Goal: Task Accomplishment & Management: Manage account settings

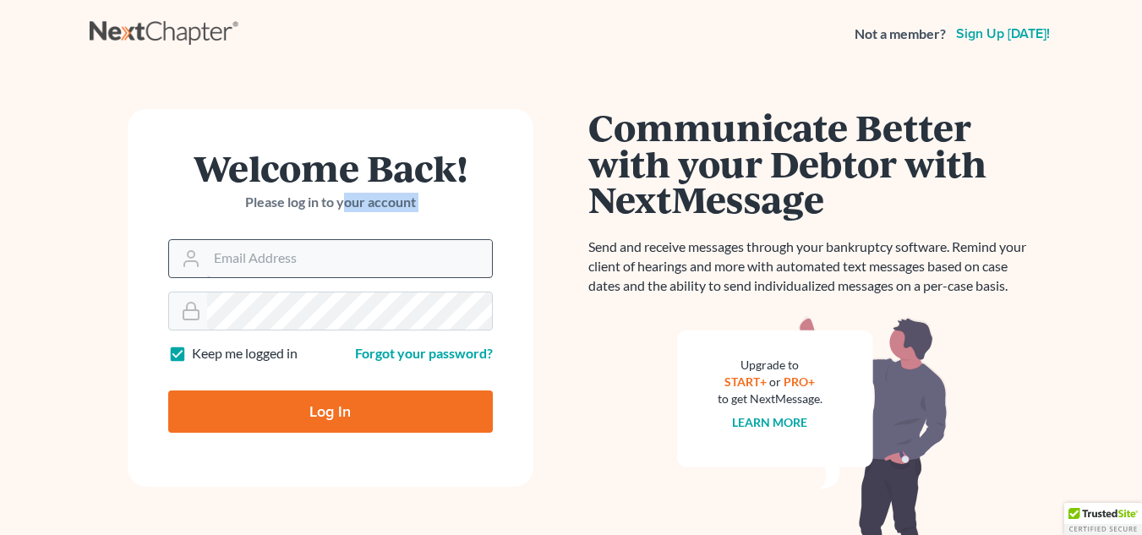
drag, startPoint x: 345, startPoint y: 226, endPoint x: 331, endPoint y: 261, distance: 38.3
click at [331, 261] on form "Welcome Back! Please log in to your account Email Address Password Keep me logg…" at bounding box center [331, 298] width 406 height 378
click at [331, 261] on input "Email Address" at bounding box center [349, 258] width 285 height 37
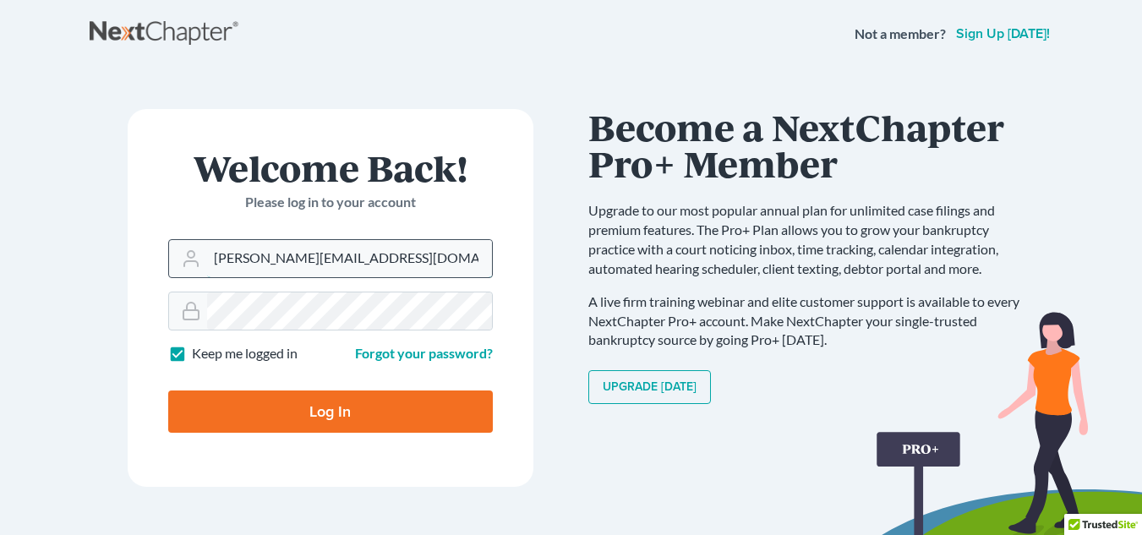
type input "[PERSON_NAME][EMAIL_ADDRESS][DOMAIN_NAME]"
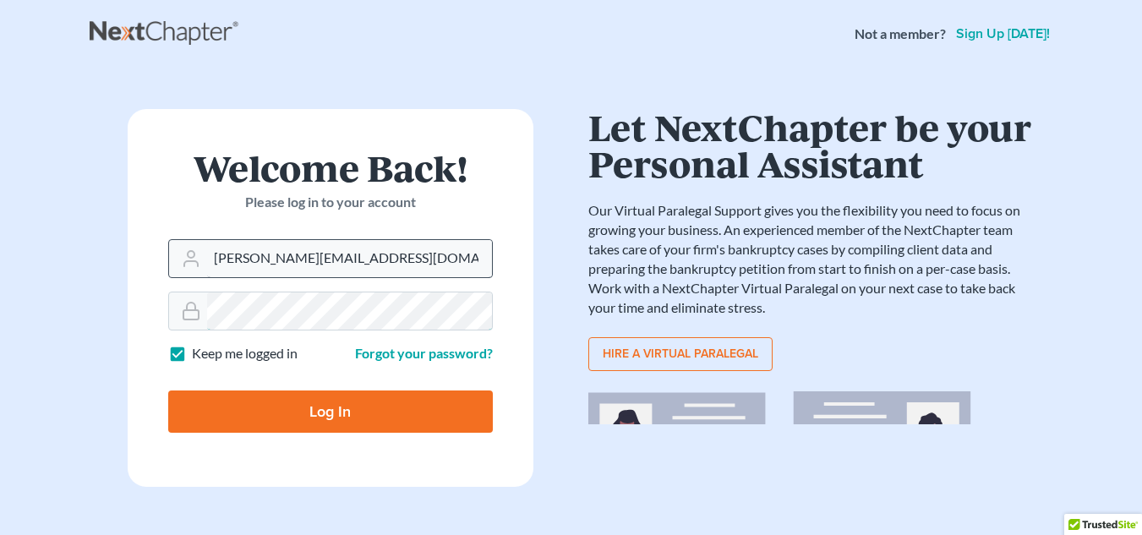
click at [168, 391] on input "Log In" at bounding box center [330, 412] width 325 height 42
type input "Thinking..."
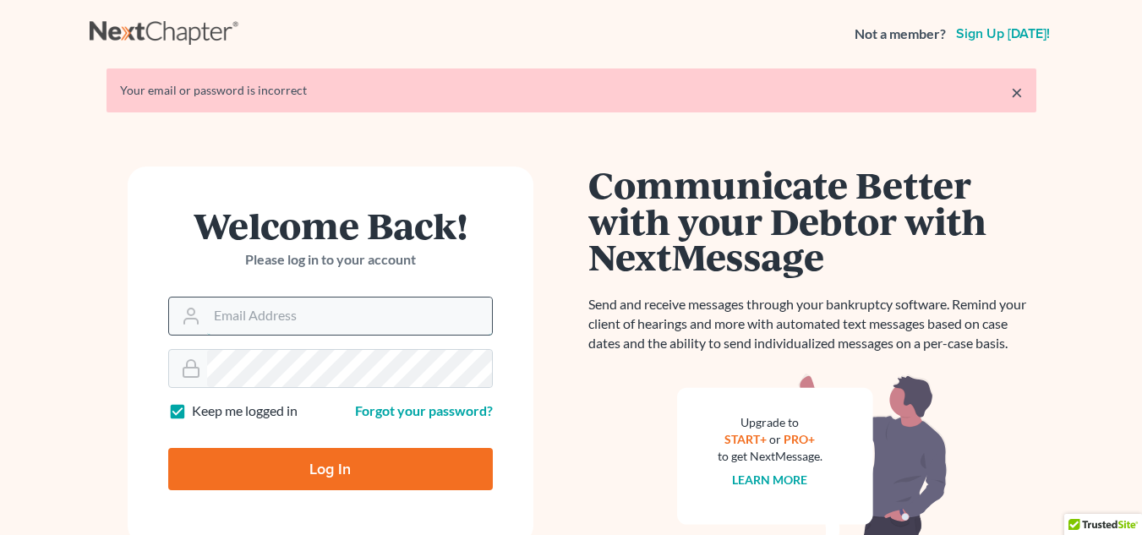
click at [314, 308] on input "Email Address" at bounding box center [349, 316] width 285 height 37
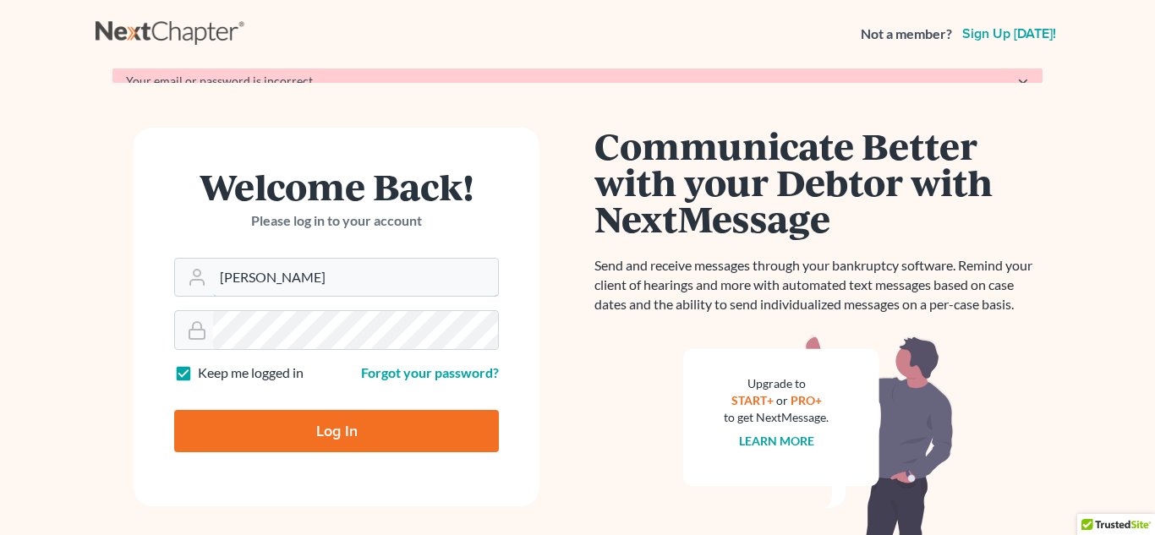
type input "[PERSON_NAME][EMAIL_ADDRESS][DOMAIN_NAME]"
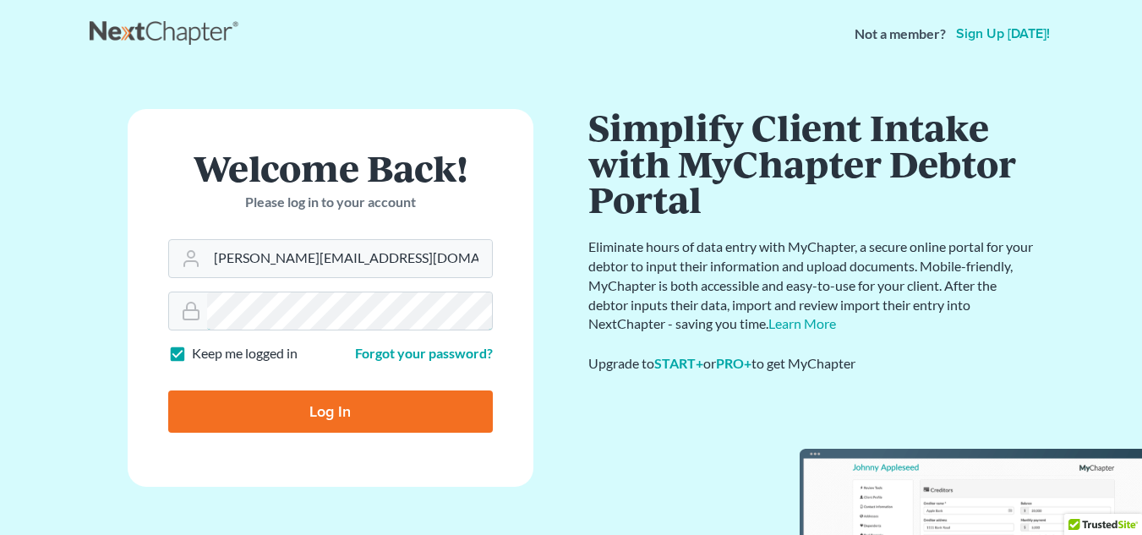
click at [168, 391] on input "Log In" at bounding box center [330, 412] width 325 height 42
type input "Thinking..."
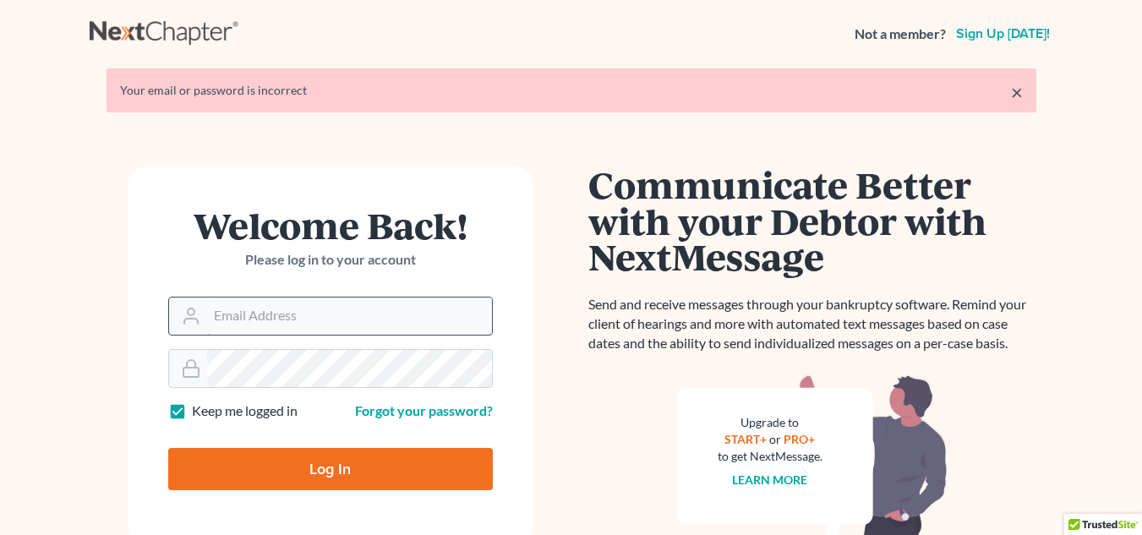
click at [293, 315] on input "Email Address" at bounding box center [349, 316] width 285 height 37
type input "[PERSON_NAME][EMAIL_ADDRESS][DOMAIN_NAME]"
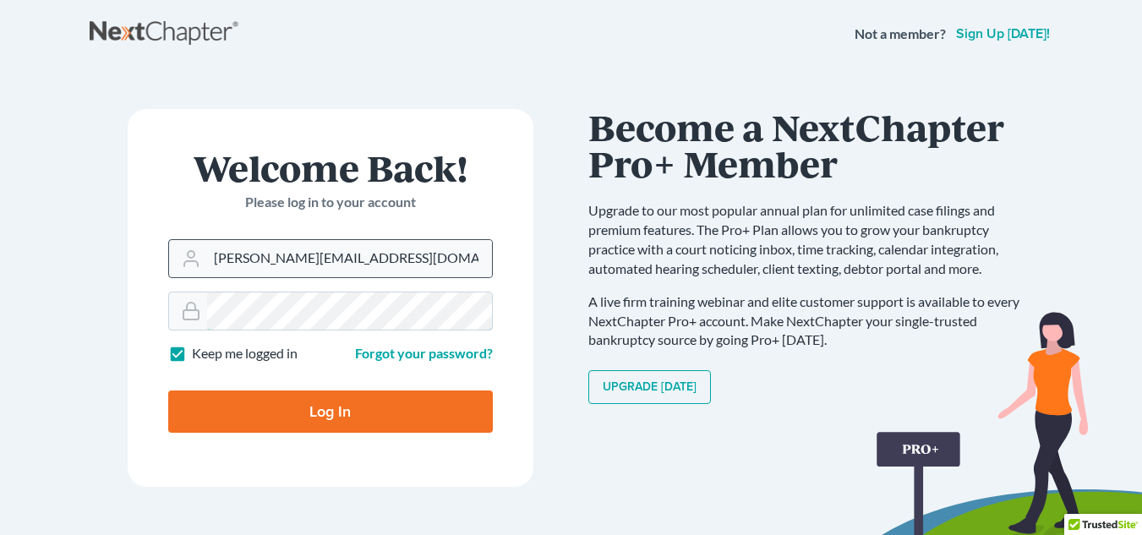
click at [168, 391] on input "Log In" at bounding box center [330, 412] width 325 height 42
type input "Thinking..."
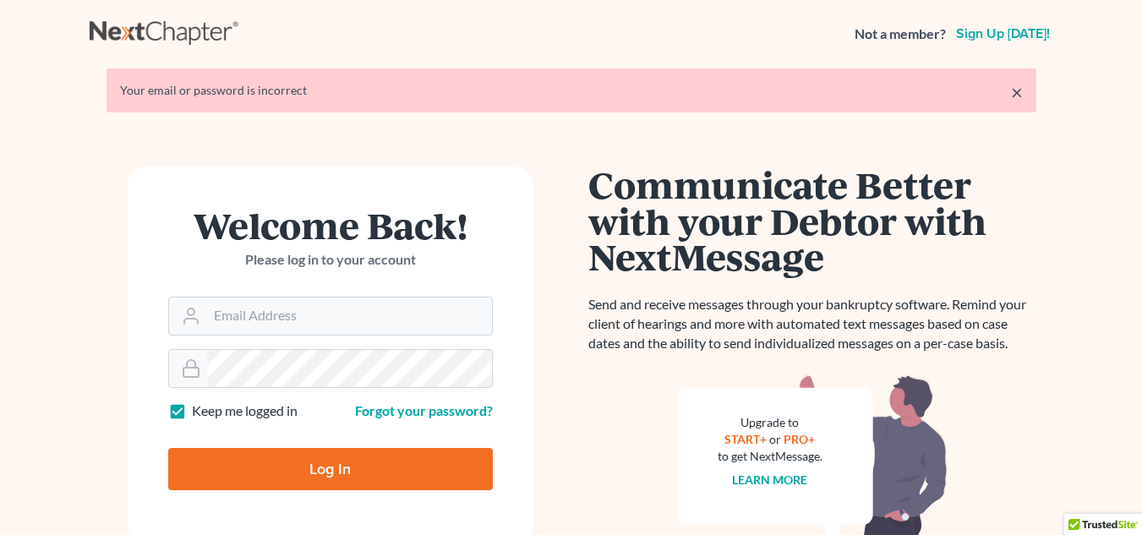
click at [362, 336] on form "Welcome Back! Please log in to your account Email Address Password Keep me logg…" at bounding box center [331, 356] width 406 height 378
click at [379, 320] on input "Email Address" at bounding box center [349, 316] width 285 height 37
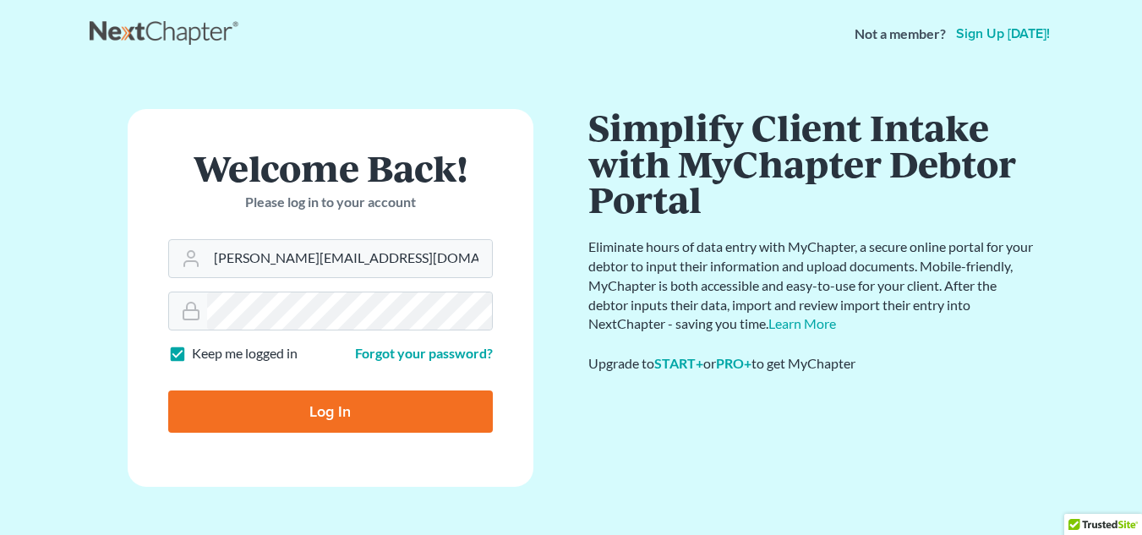
click at [306, 366] on form "Welcome Back! Please log in to your account Email Address yeimy@flatsfood.com P…" at bounding box center [331, 298] width 406 height 378
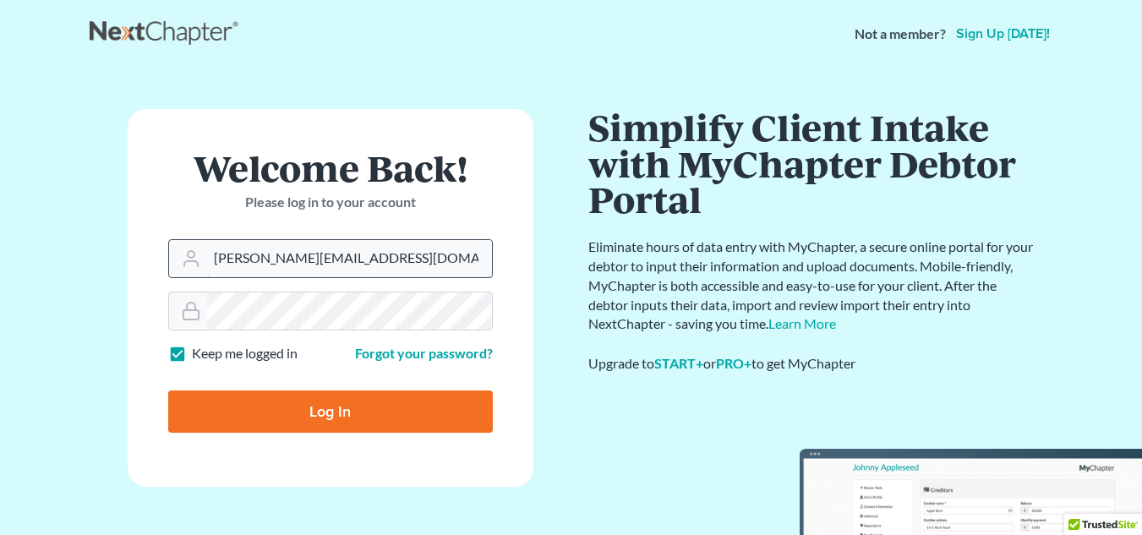
click at [398, 255] on input "yeimy@flatsfood.com" at bounding box center [349, 258] width 285 height 37
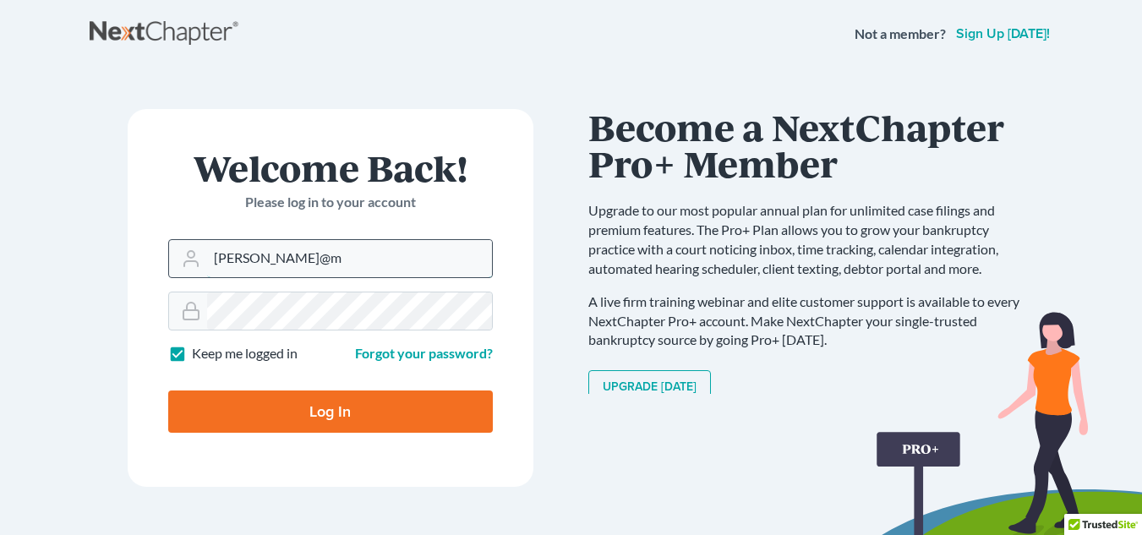
type input "[PERSON_NAME][EMAIL_ADDRESS][DOMAIN_NAME]"
click at [168, 391] on input "Log In" at bounding box center [330, 412] width 325 height 42
type input "Thinking..."
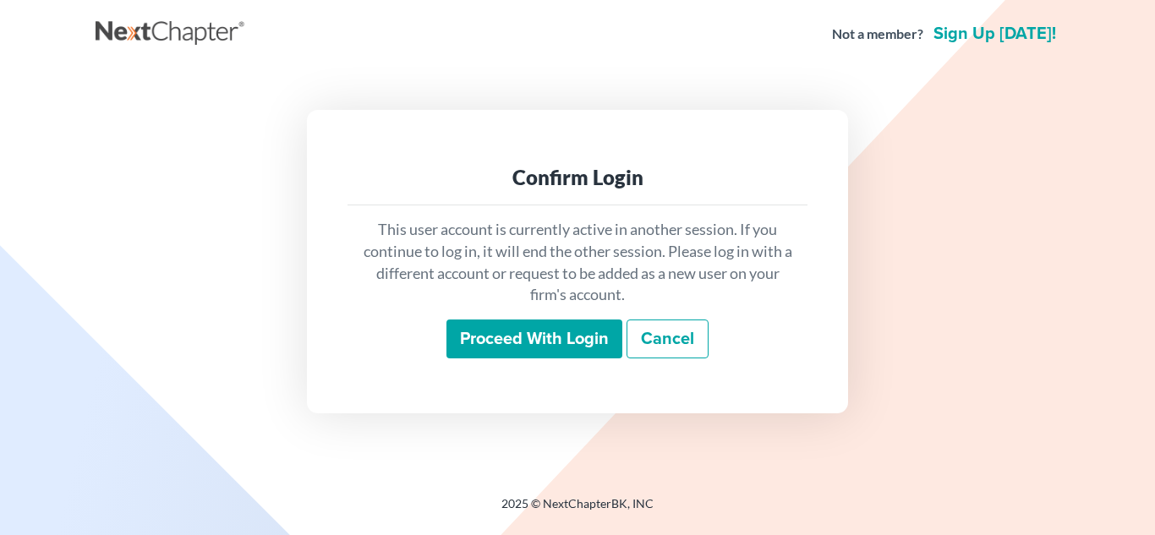
click at [539, 334] on input "Proceed with login" at bounding box center [534, 339] width 176 height 39
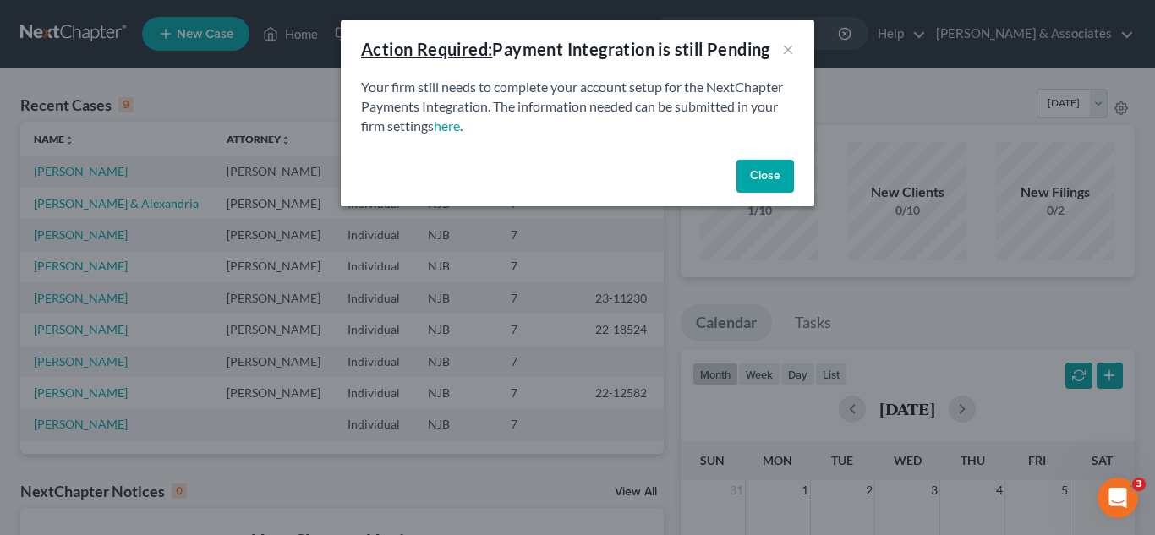
click at [779, 172] on button "Close" at bounding box center [764, 177] width 57 height 34
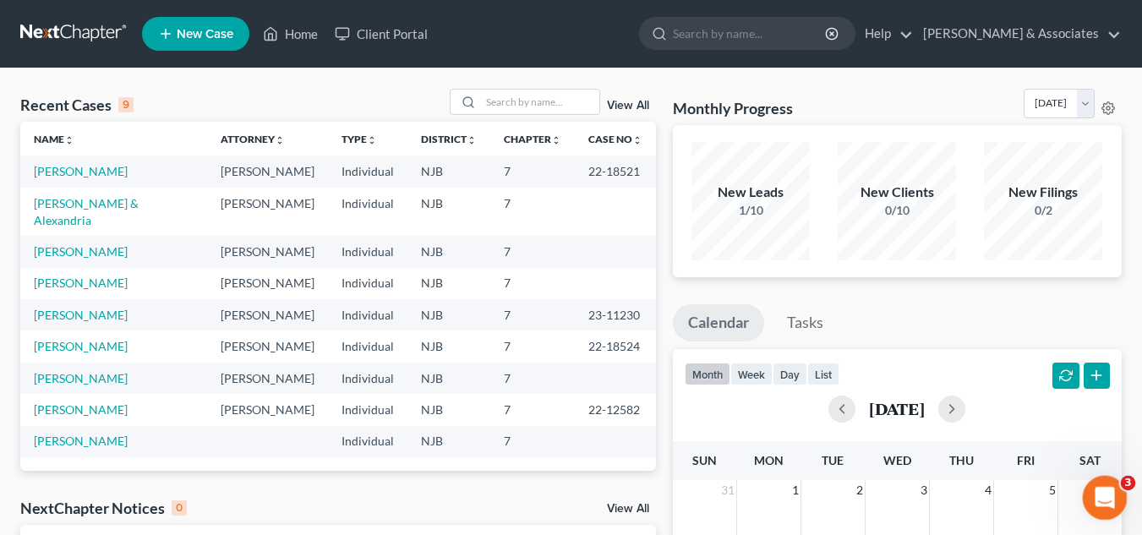
click at [1117, 492] on div "Open Intercom Messenger" at bounding box center [1102, 495] width 56 height 56
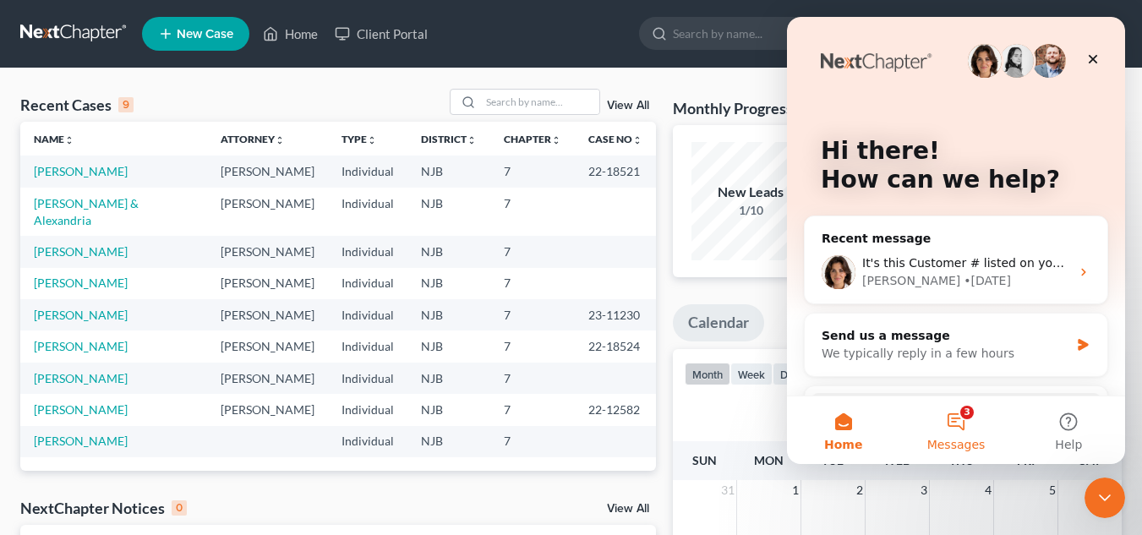
click at [973, 456] on button "3 Messages" at bounding box center [955, 430] width 112 height 68
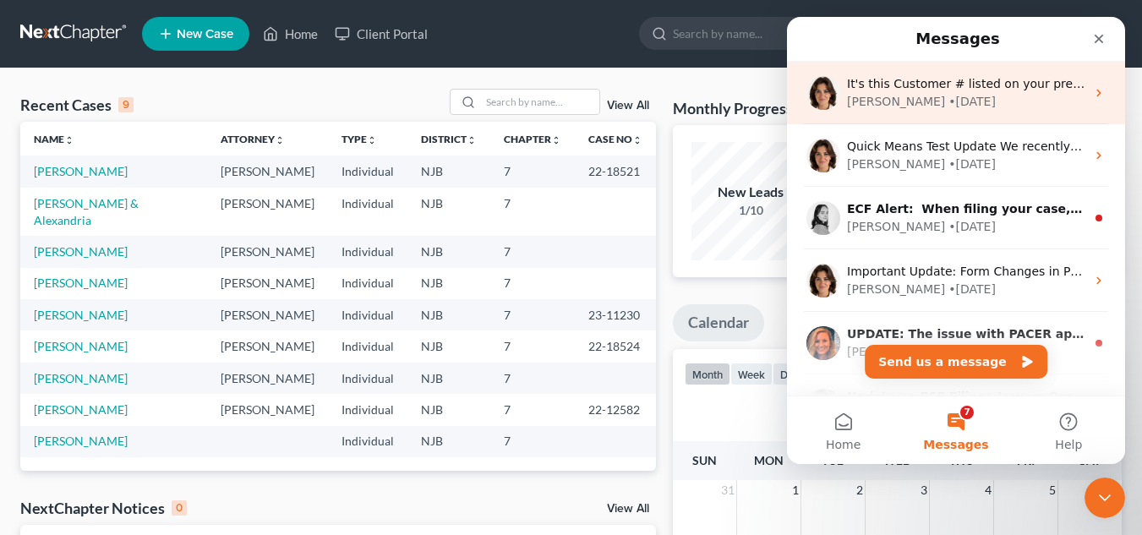
click at [995, 96] on div "[PERSON_NAME] • [DATE]" at bounding box center [966, 102] width 238 height 18
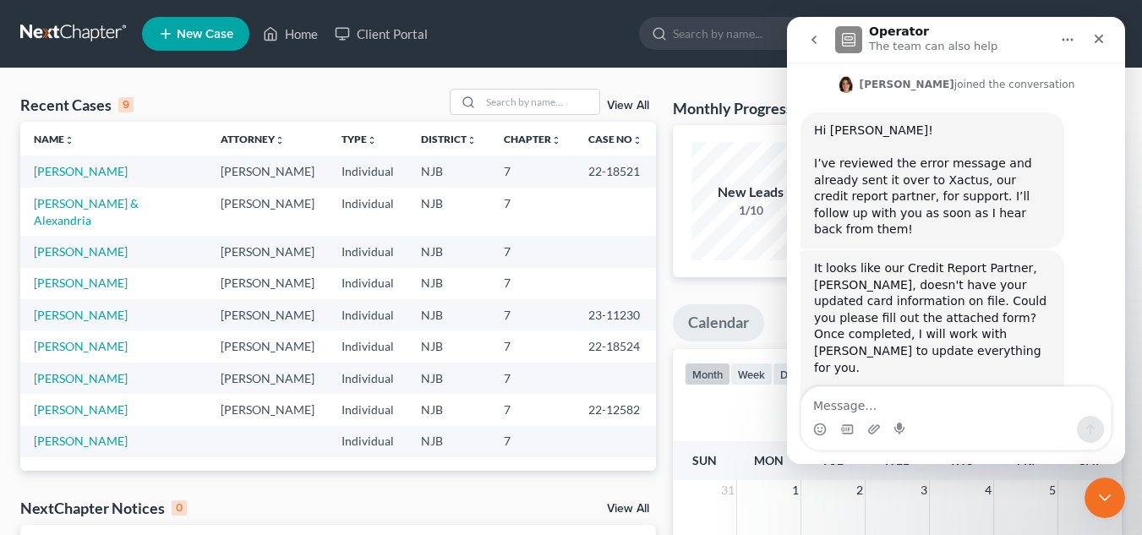
scroll to position [959, 0]
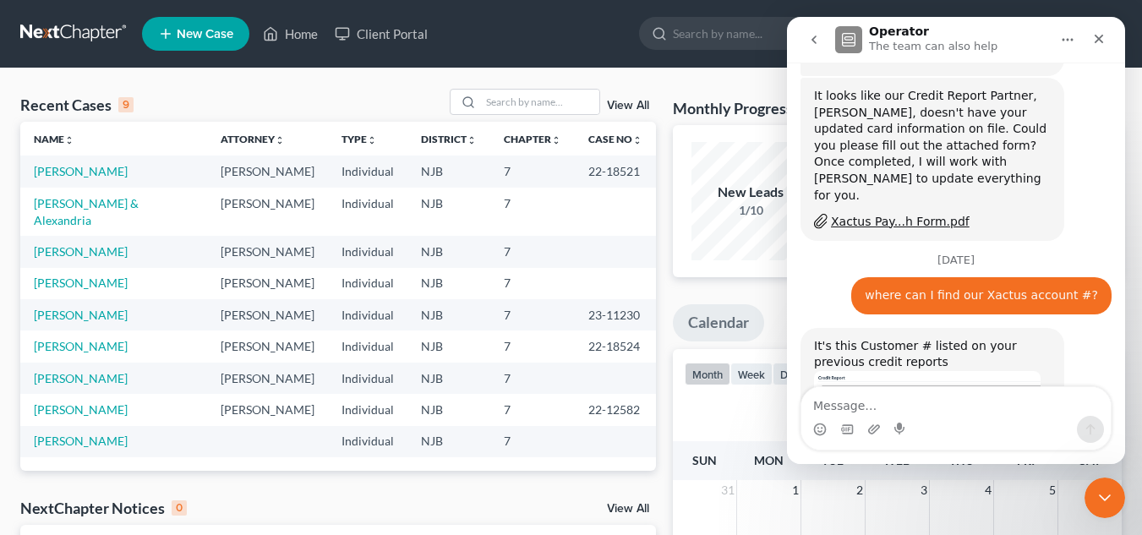
drag, startPoint x: 1128, startPoint y: 331, endPoint x: 1127, endPoint y: 305, distance: 26.2
click at [1127, 305] on div "Monthly Progress Bankruptcy Bankruptcy [DATE] [DATE] [DATE] [DATE] [DATE] [DATE…" at bounding box center [897, 507] width 466 height 837
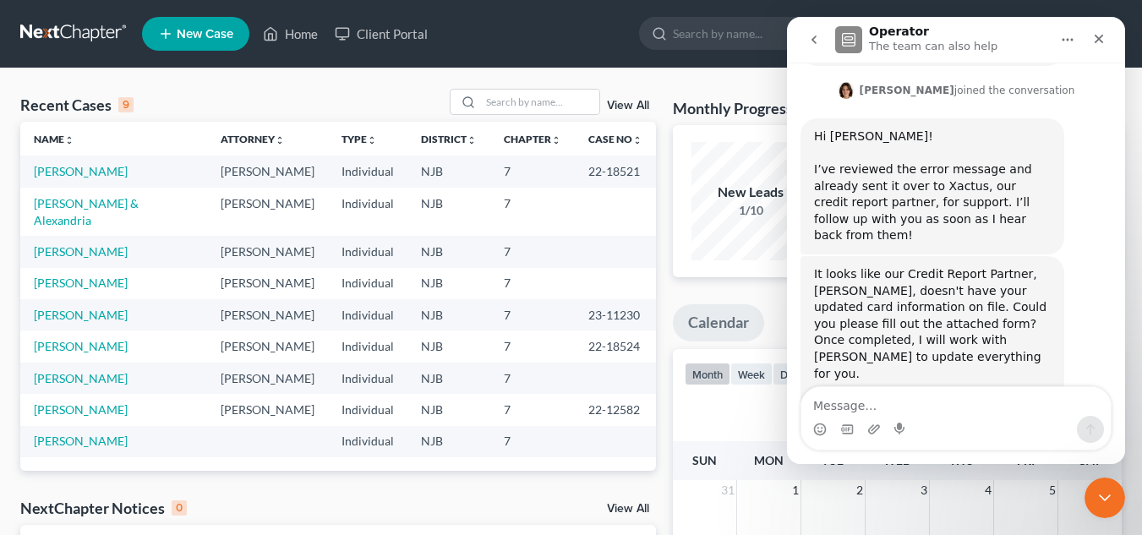
scroll to position [740, 0]
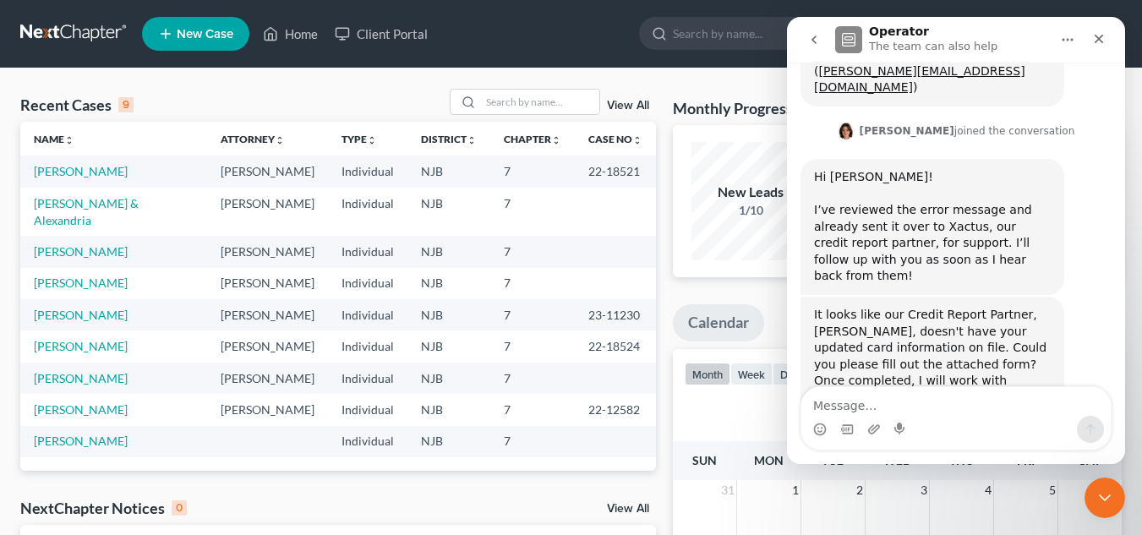
drag, startPoint x: 1127, startPoint y: 303, endPoint x: 1127, endPoint y: 323, distance: 19.4
click at [1127, 323] on div "Monthly Progress Bankruptcy Bankruptcy [DATE] [DATE] [DATE] [DATE] [DATE] [DATE…" at bounding box center [897, 507] width 466 height 837
drag, startPoint x: 1120, startPoint y: 333, endPoint x: 1934, endPoint y: 328, distance: 814.0
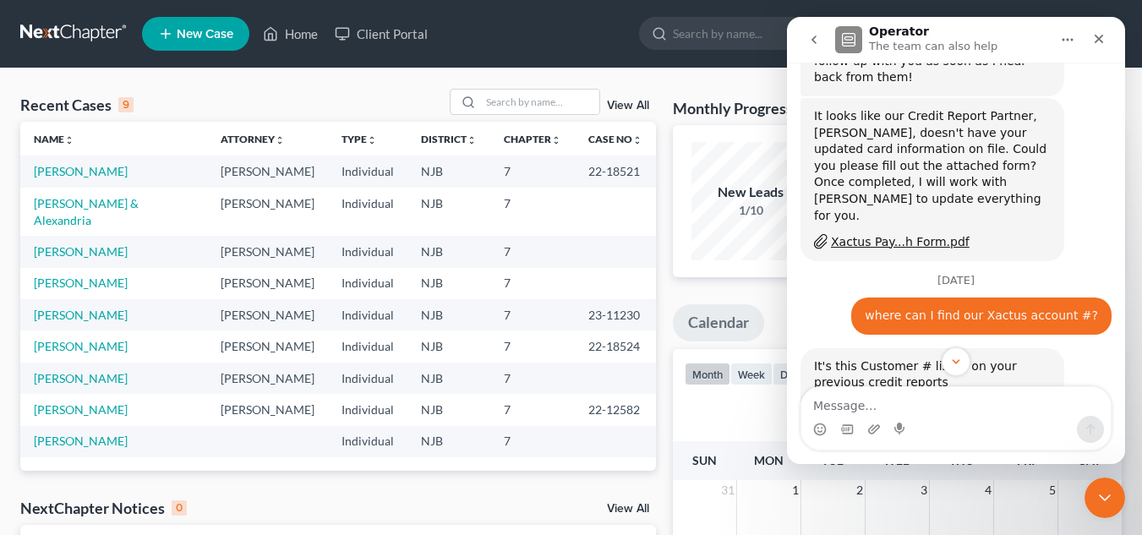
scroll to position [959, 0]
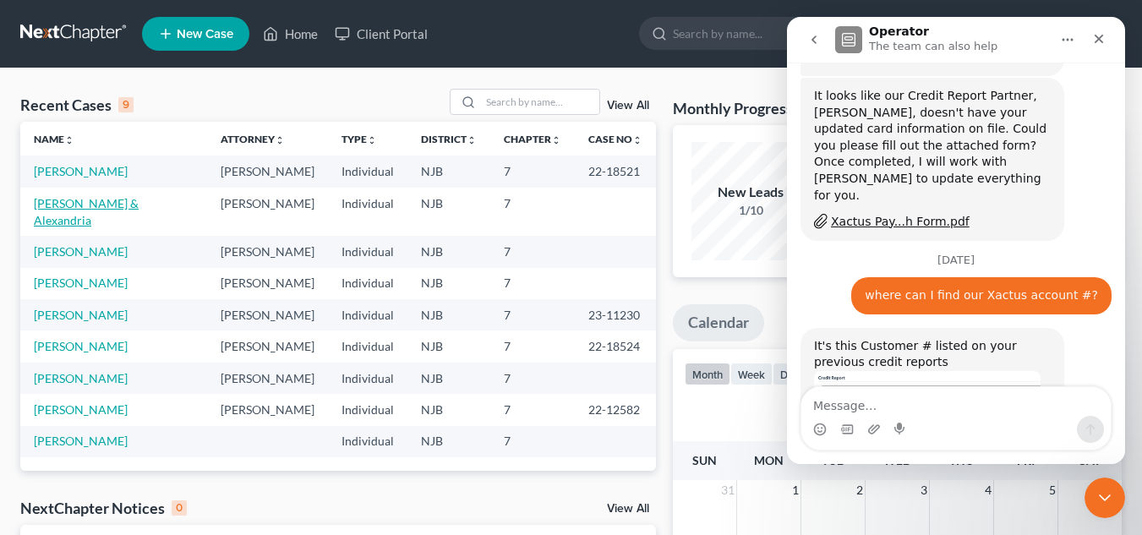
click at [96, 202] on link "[PERSON_NAME] & Alexandria" at bounding box center [86, 211] width 105 height 31
select select "10"
